Goal: Task Accomplishment & Management: Use online tool/utility

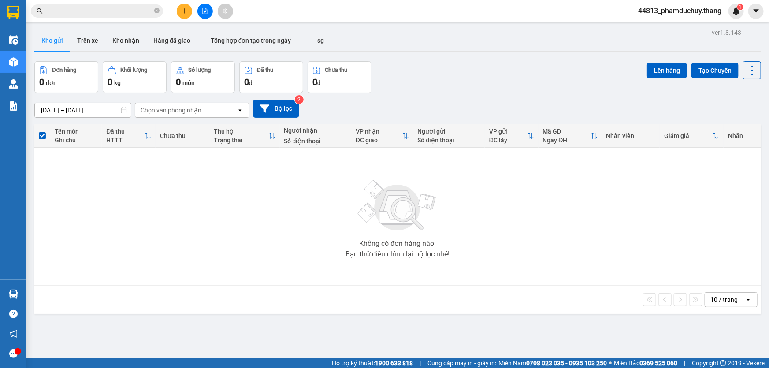
click at [157, 12] on icon "close-circle" at bounding box center [156, 10] width 5 height 5
click at [133, 12] on input "text" at bounding box center [100, 11] width 104 height 10
click at [135, 12] on input "text" at bounding box center [100, 11] width 104 height 10
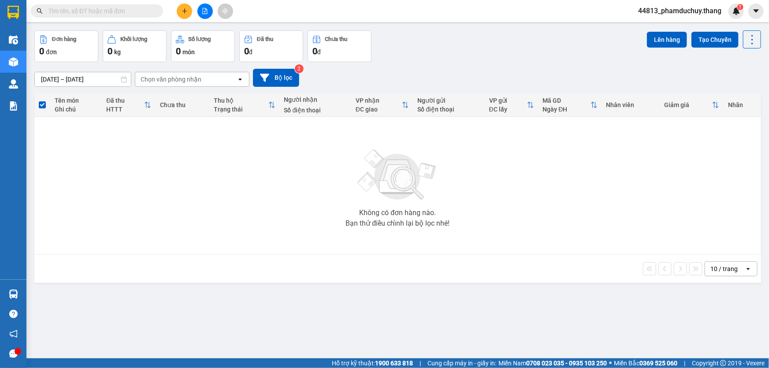
scroll to position [40, 0]
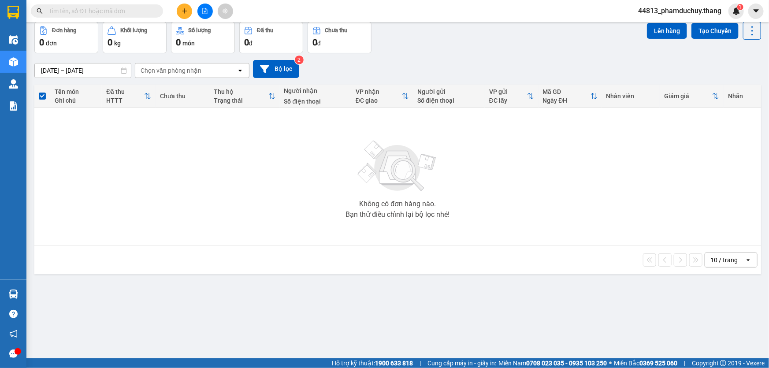
click at [146, 10] on input "text" at bounding box center [100, 11] width 104 height 10
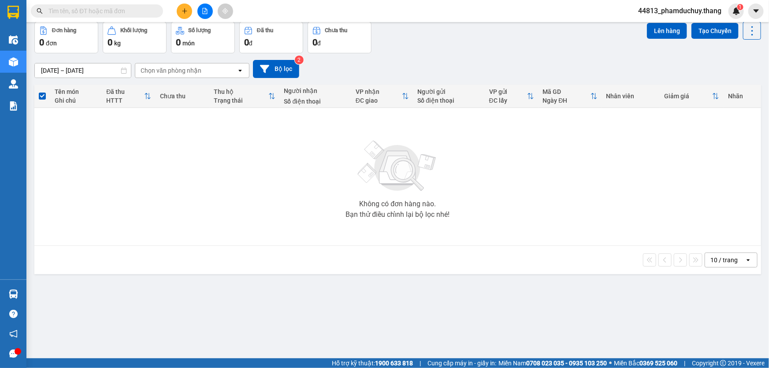
click at [125, 14] on input "text" at bounding box center [100, 11] width 104 height 10
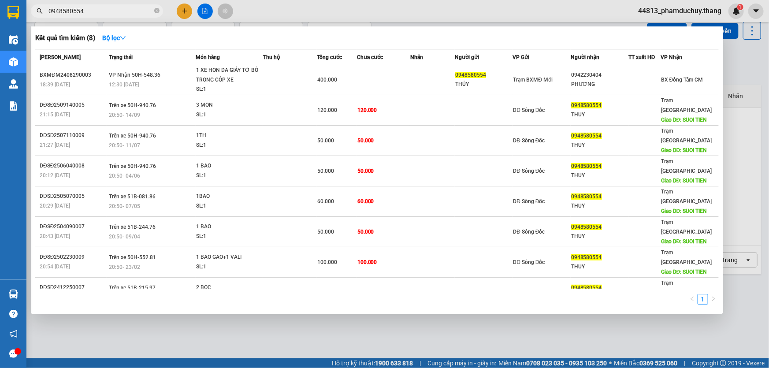
drag, startPoint x: 93, startPoint y: 11, endPoint x: 45, endPoint y: 11, distance: 48.1
click at [45, 11] on span "0948580554" at bounding box center [97, 10] width 132 height 13
type input "0948580554"
